Goal: Task Accomplishment & Management: Manage account settings

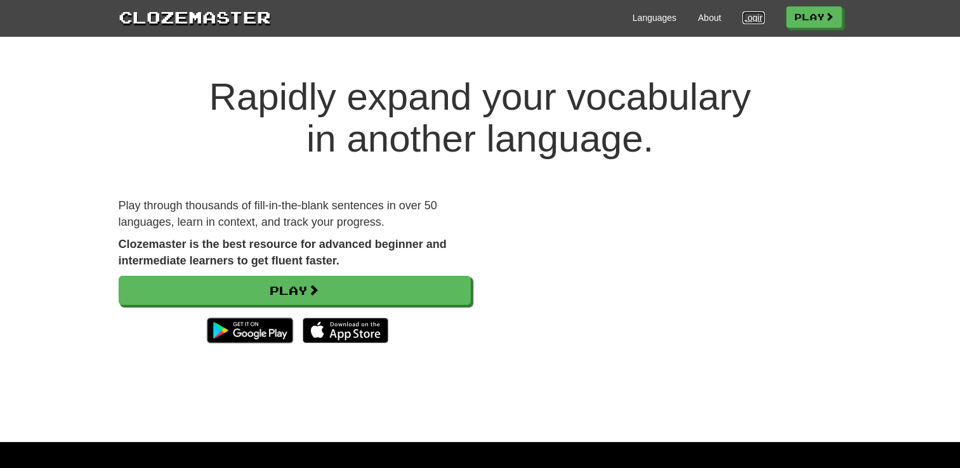
click at [749, 22] on link "Login" at bounding box center [754, 17] width 22 height 13
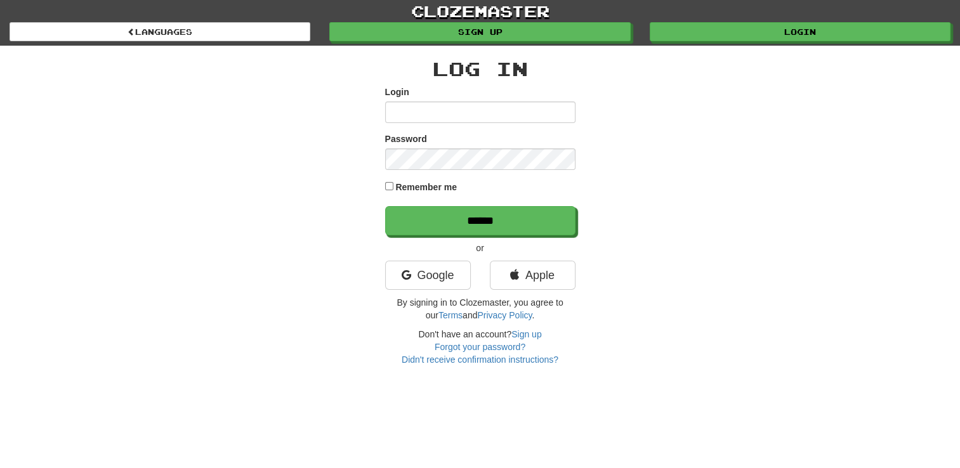
click at [486, 123] on input "Login" at bounding box center [480, 113] width 190 height 22
type input "**********"
click at [385, 206] on input "******" at bounding box center [480, 220] width 190 height 29
